Goal: Task Accomplishment & Management: Use online tool/utility

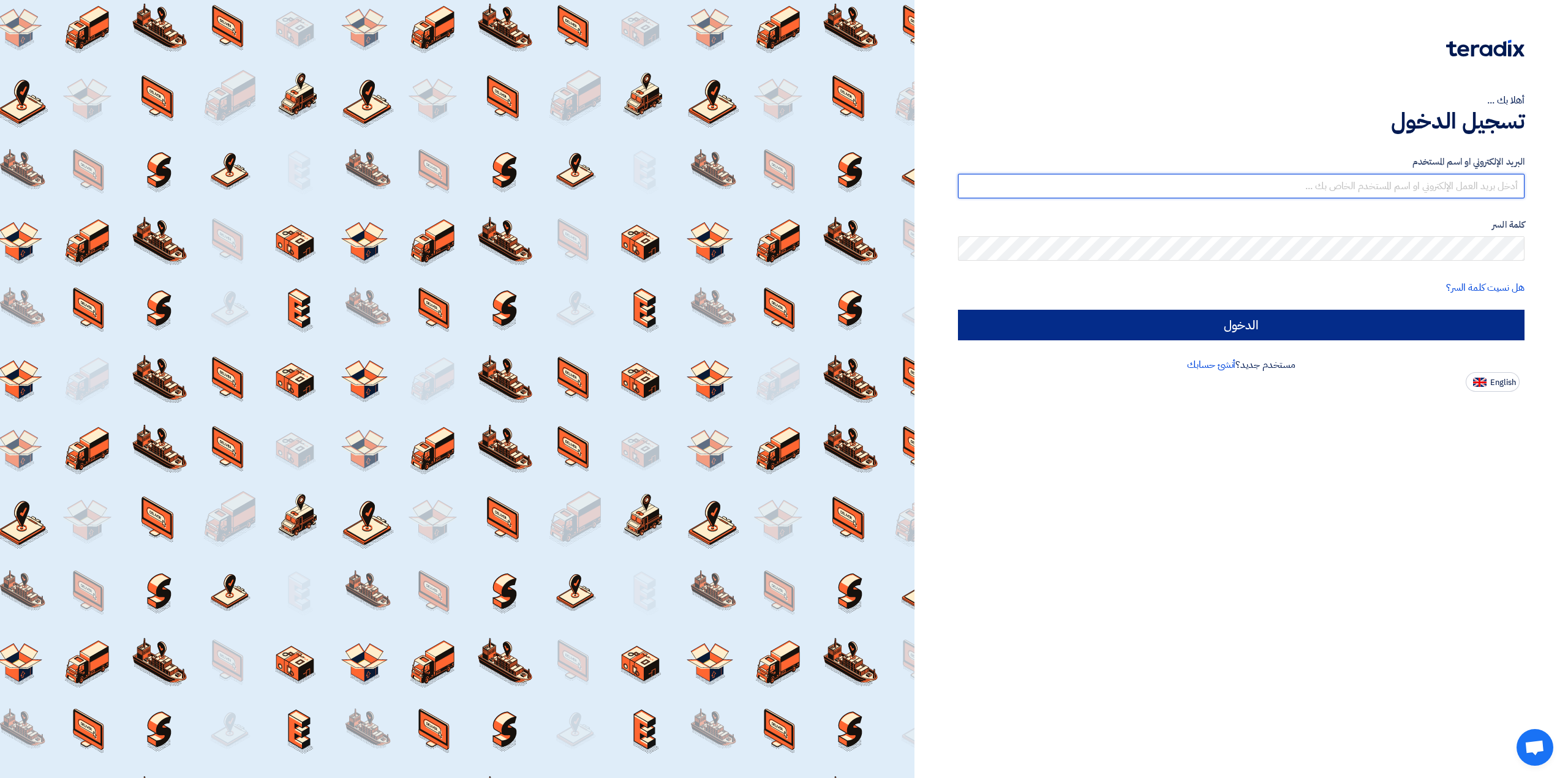
type input "[EMAIL_ADDRESS][DOMAIN_NAME]"
click at [1353, 318] on input "الدخول" at bounding box center [1241, 325] width 566 height 30
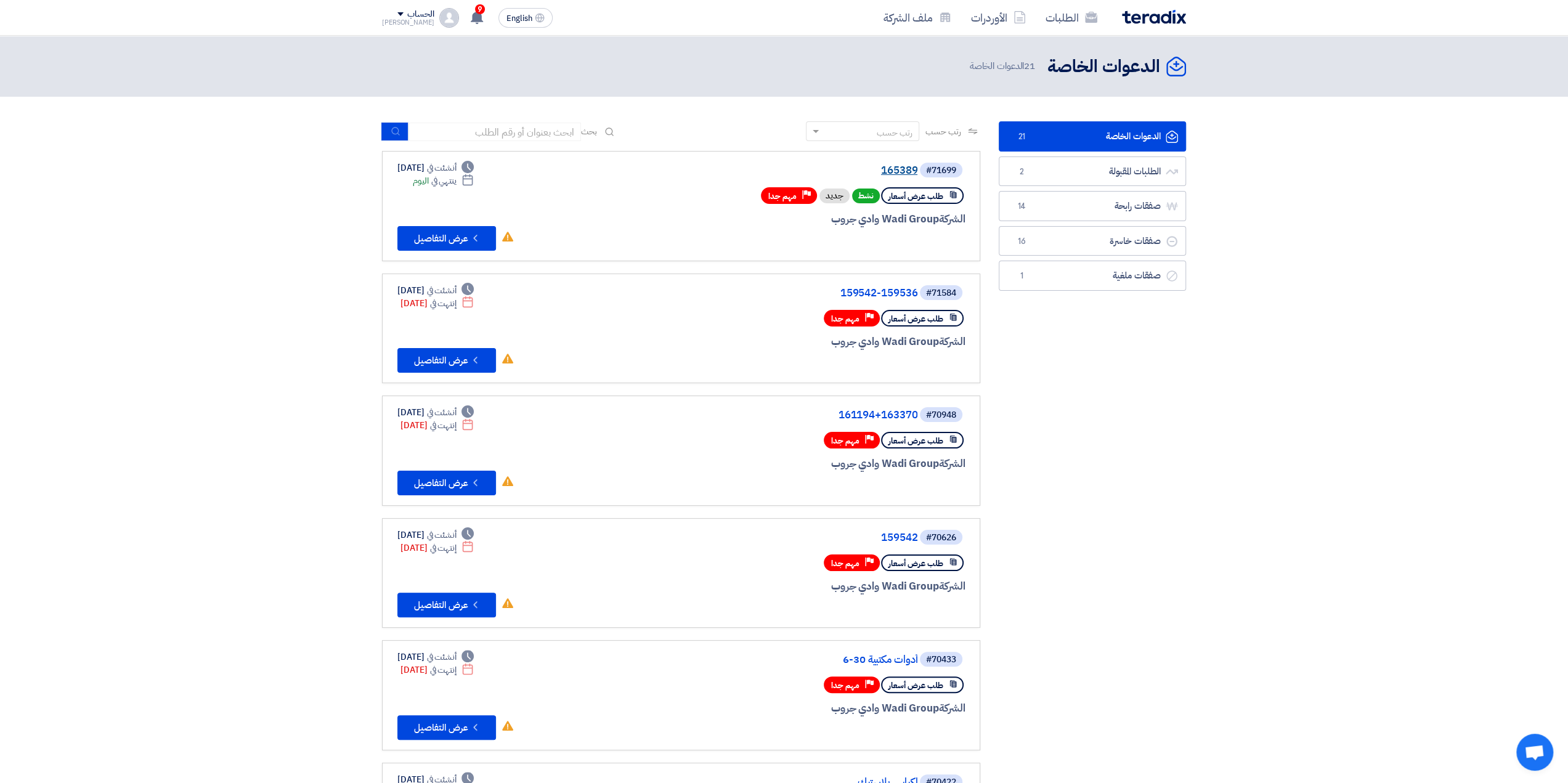
click at [906, 167] on link "165389" at bounding box center [794, 171] width 247 height 11
